Goal: Download file/media

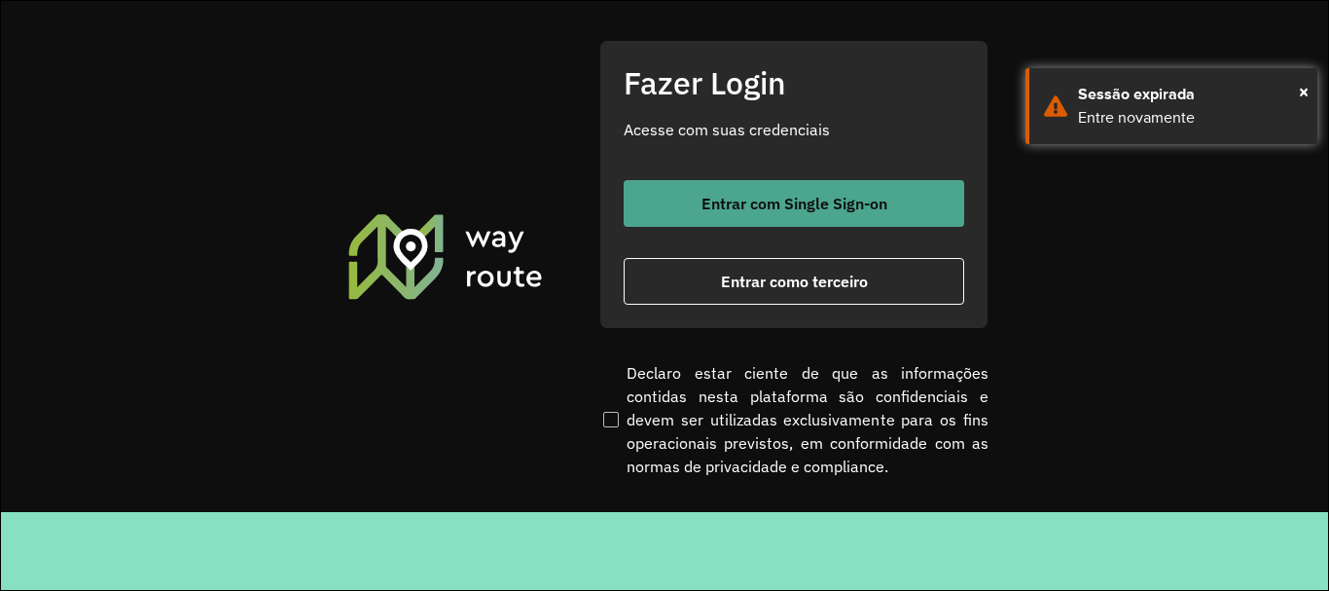
click at [850, 221] on button "Entrar com Single Sign-on" at bounding box center [794, 203] width 340 height 47
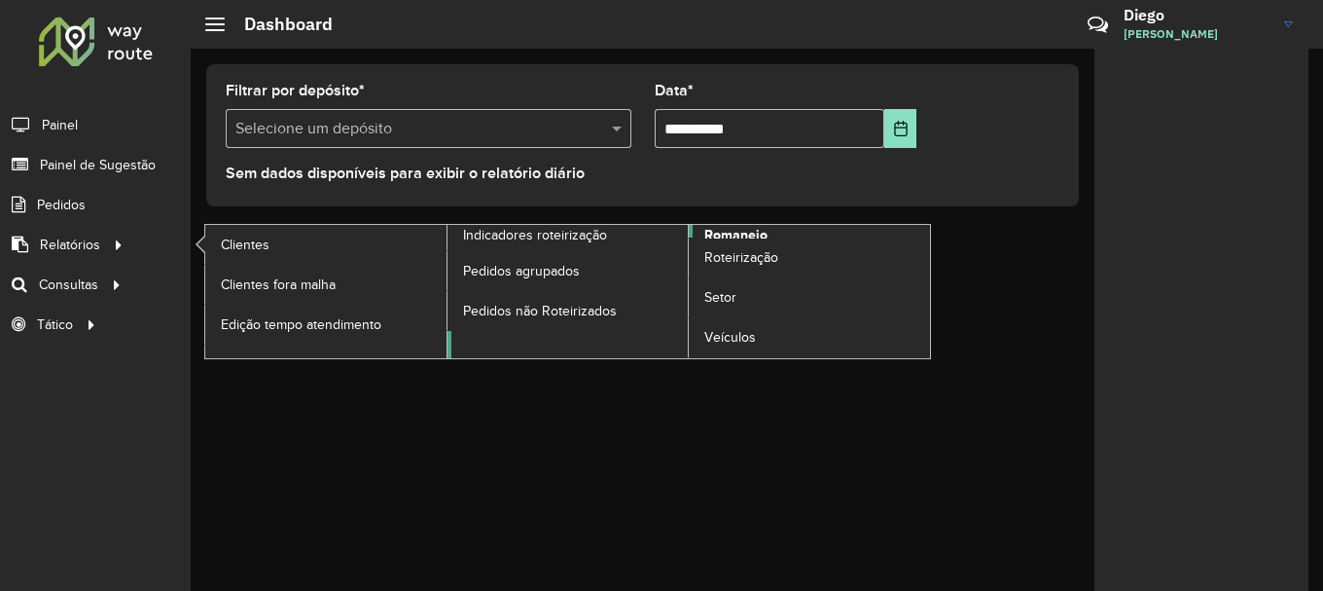
click at [717, 233] on span "Romaneio" at bounding box center [735, 235] width 63 height 20
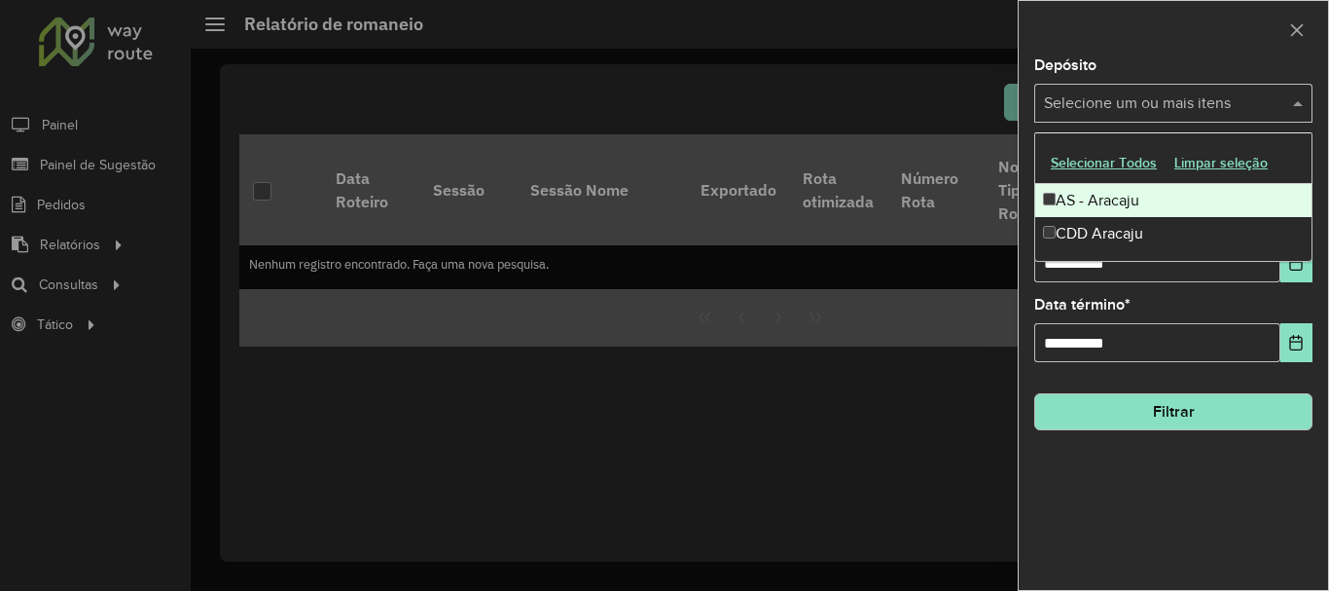
click at [1177, 103] on input "text" at bounding box center [1163, 103] width 249 height 23
click at [1077, 165] on button "Selecionar Todos" at bounding box center [1104, 163] width 124 height 30
click at [1209, 54] on div at bounding box center [1173, 29] width 309 height 57
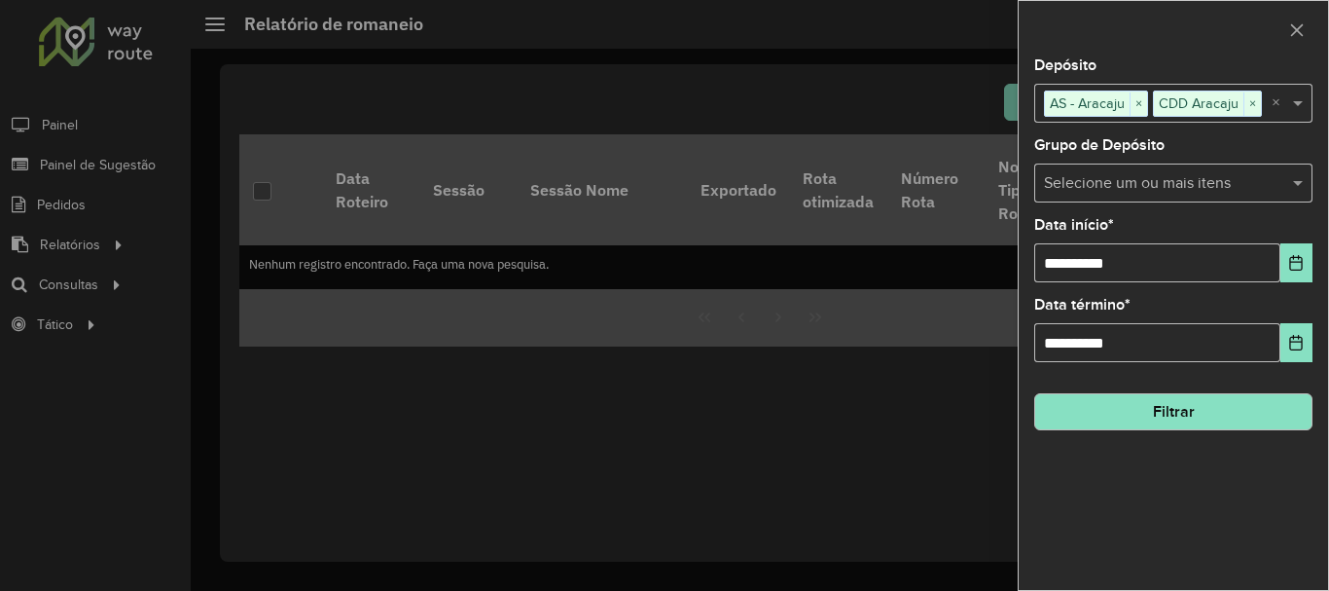
click at [1127, 183] on input "text" at bounding box center [1163, 183] width 249 height 23
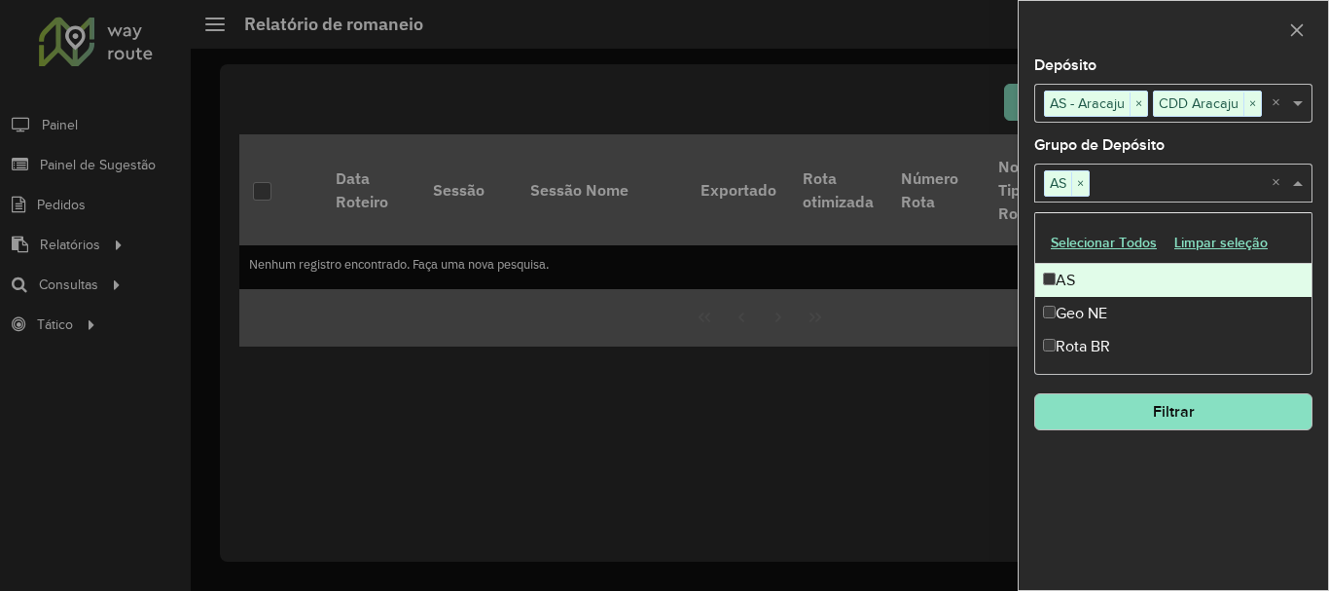
click at [1128, 56] on div at bounding box center [1173, 29] width 309 height 57
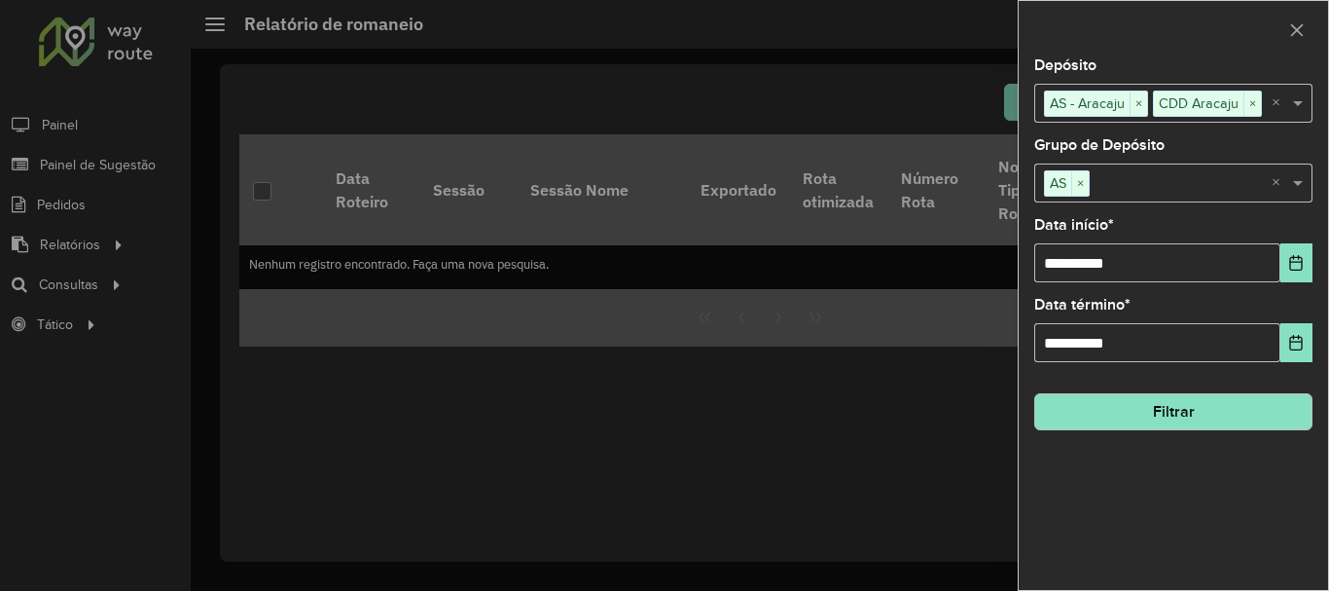
click at [1179, 408] on button "Filtrar" at bounding box center [1173, 411] width 278 height 37
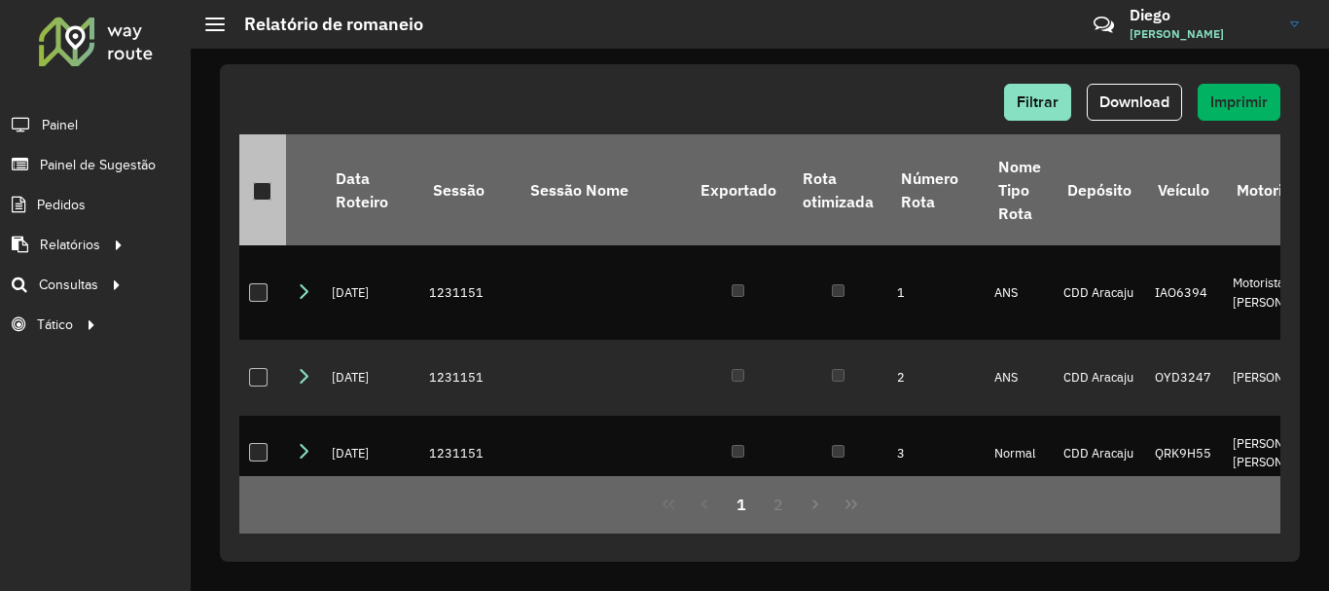
click at [262, 194] on div at bounding box center [262, 191] width 18 height 18
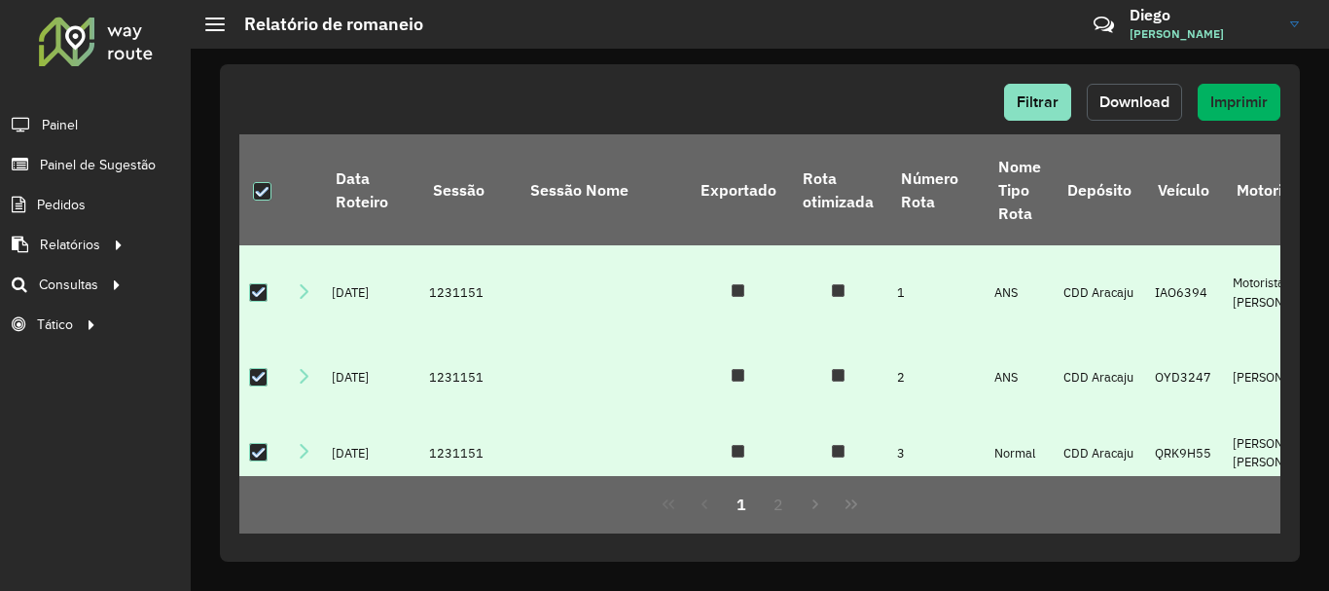
click at [1129, 101] on span "Download" at bounding box center [1134, 101] width 70 height 17
